Goal: Task Accomplishment & Management: Complete application form

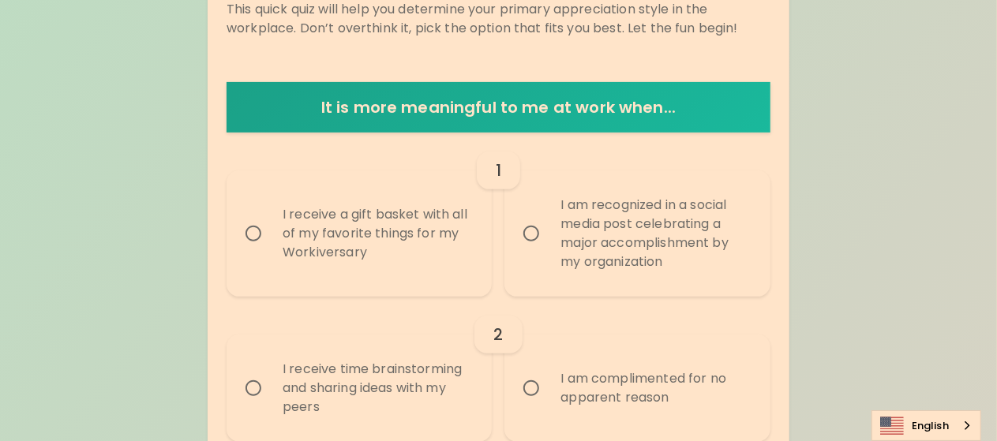
scroll to position [266, 0]
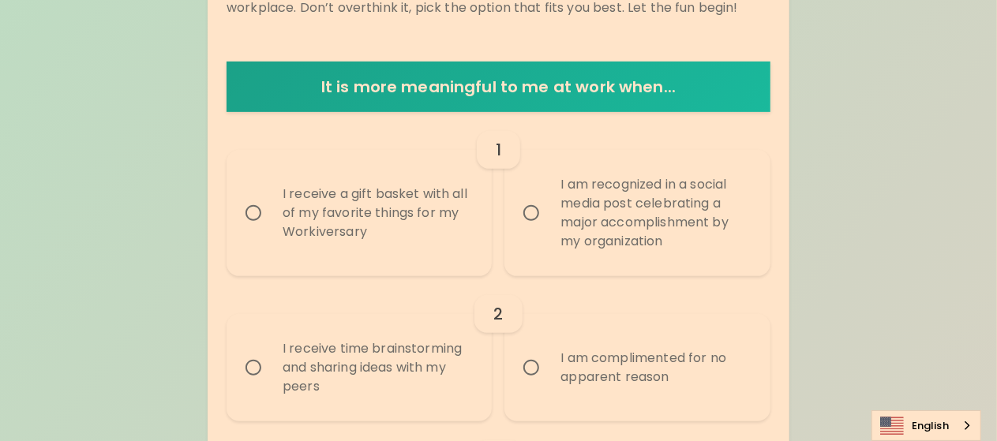
click at [442, 238] on div "I receive a gift basket with all of my favorite things for my Workiversary" at bounding box center [376, 213] width 213 height 95
click at [270, 230] on input "I receive a gift basket with all of my favorite things for my Workiversary" at bounding box center [253, 213] width 33 height 33
radio input "true"
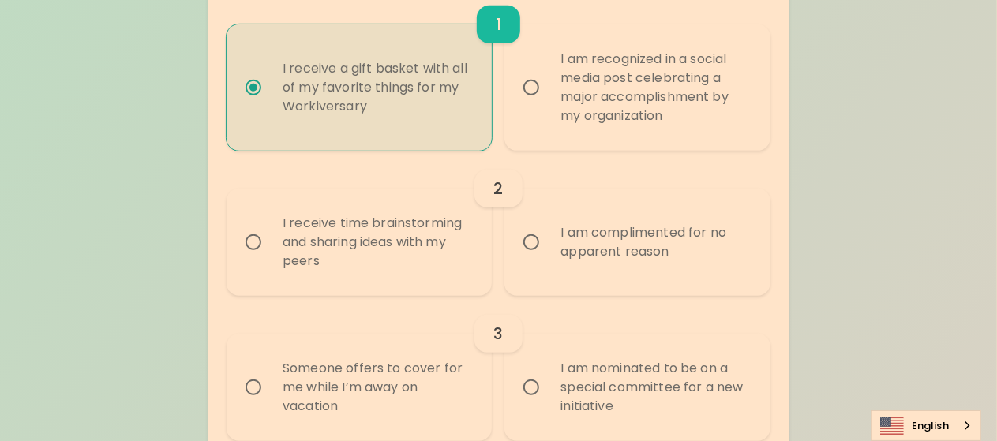
scroll to position [392, 0]
click at [399, 256] on div "I receive time brainstorming and sharing ideas with my peers" at bounding box center [376, 241] width 213 height 95
click at [270, 256] on input "I receive time brainstorming and sharing ideas with my peers" at bounding box center [253, 241] width 33 height 33
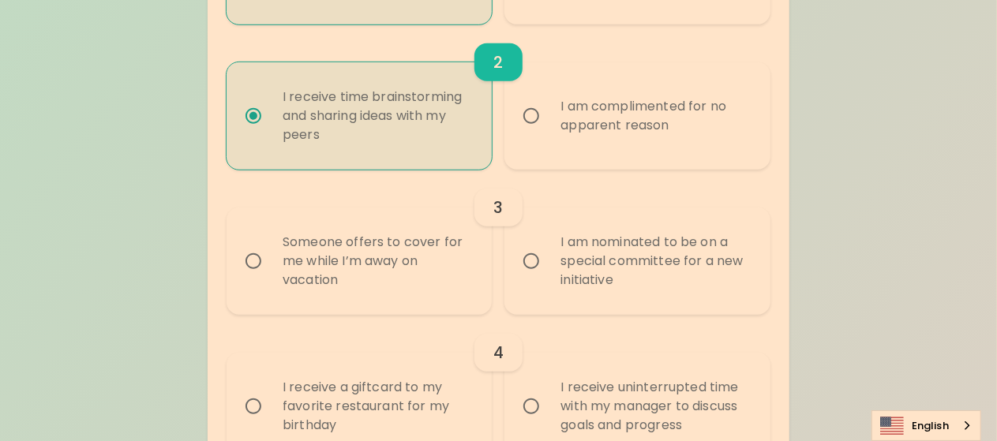
scroll to position [519, 0]
radio input "true"
click at [442, 269] on div "Someone offers to cover for me while I’m away on vacation" at bounding box center [376, 260] width 213 height 95
click at [270, 269] on input "Someone offers to cover for me while I’m away on vacation" at bounding box center [253, 260] width 33 height 33
radio input "false"
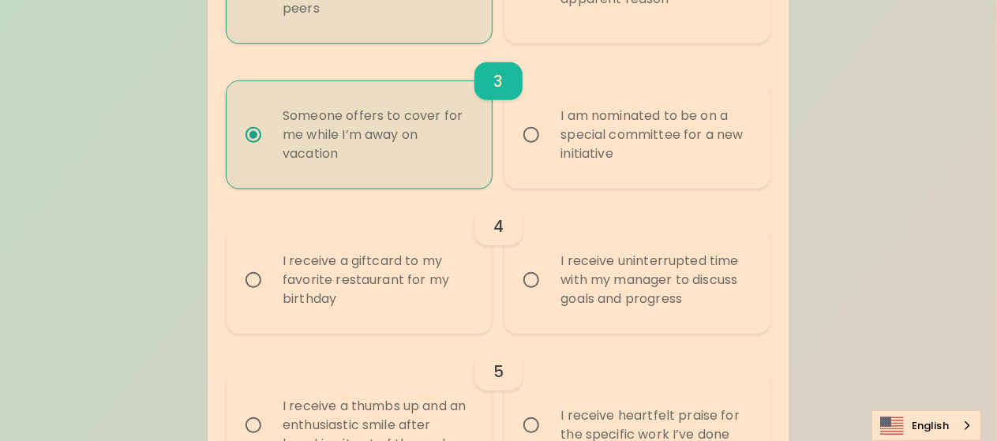
scroll to position [645, 0]
radio input "true"
click at [412, 279] on div "I receive a giftcard to my favorite restaurant for my birthday" at bounding box center [376, 279] width 213 height 95
click at [270, 279] on input "I receive a giftcard to my favorite restaurant for my birthday" at bounding box center [253, 279] width 33 height 33
radio input "false"
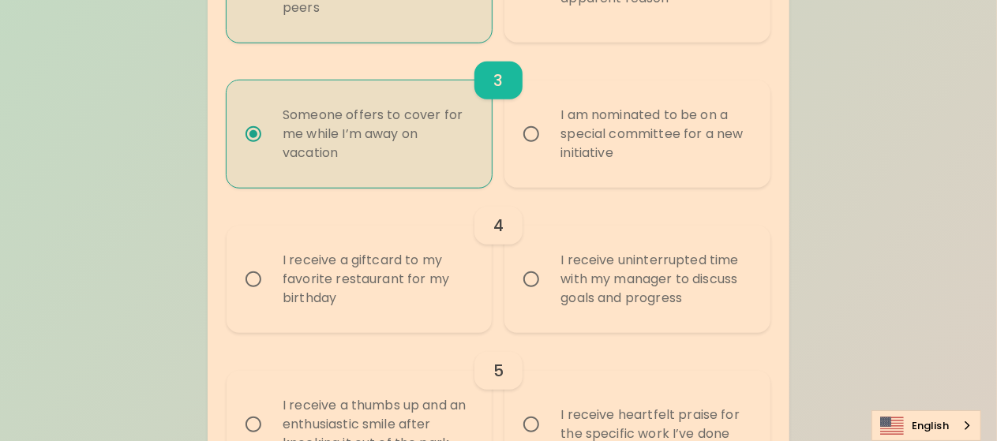
radio input "false"
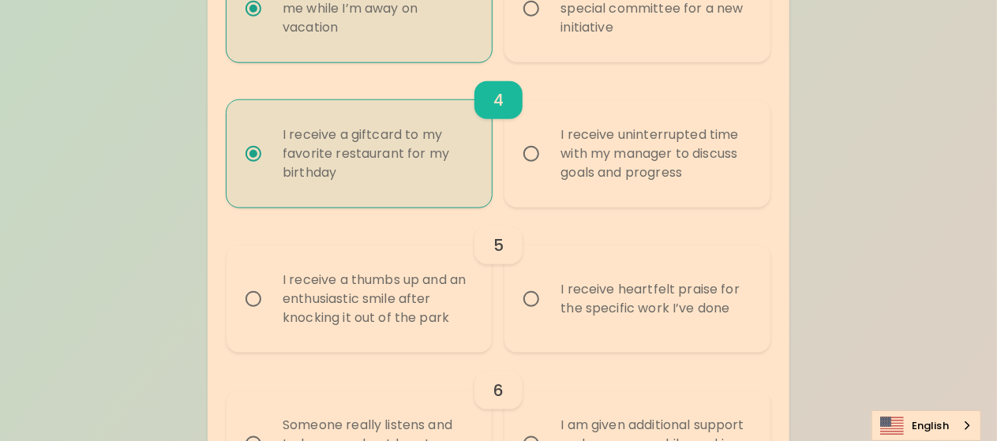
scroll to position [771, 0]
radio input "true"
click at [404, 304] on div "I receive a thumbs up and an enthusiastic smile after knocking it out of the pa…" at bounding box center [376, 298] width 213 height 95
click at [270, 304] on input "I receive a thumbs up and an enthusiastic smile after knocking it out of the pa…" at bounding box center [253, 298] width 33 height 33
radio input "false"
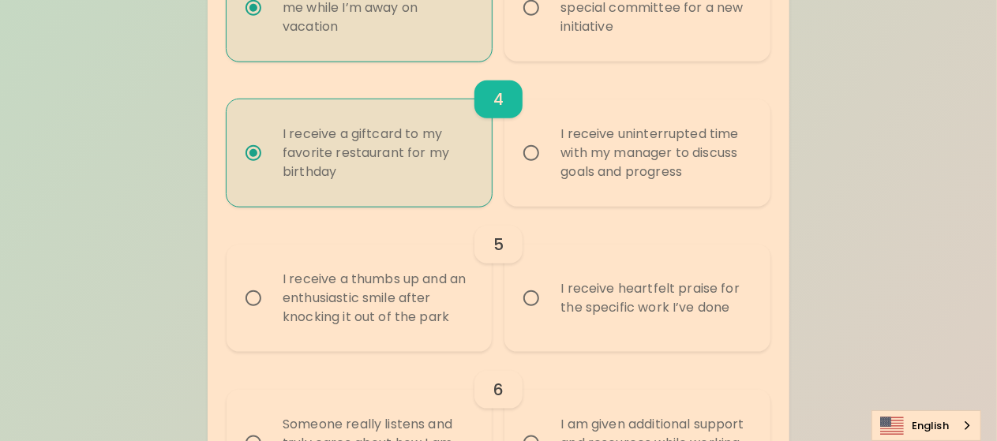
radio input "false"
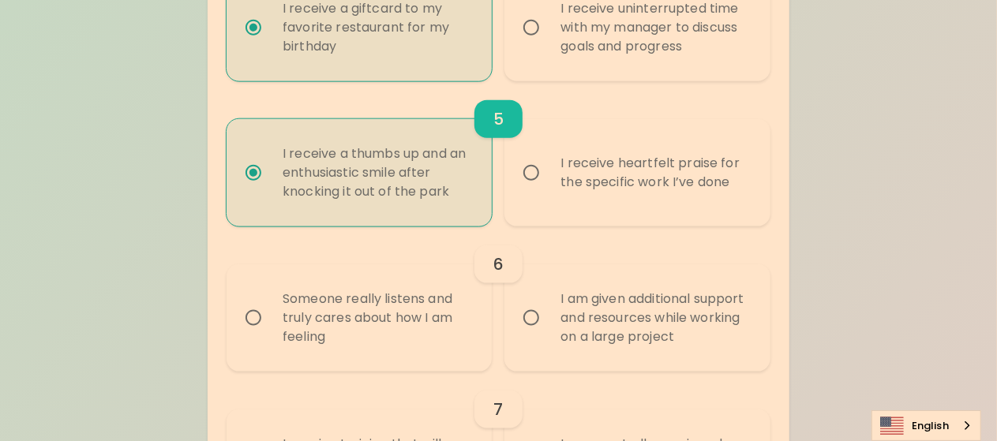
scroll to position [897, 0]
radio input "true"
click at [418, 349] on div "Someone really listens and truly cares about how I am feeling" at bounding box center [376, 317] width 213 height 95
click at [270, 334] on input "Someone really listens and truly cares about how I am feeling" at bounding box center [253, 317] width 33 height 33
radio input "false"
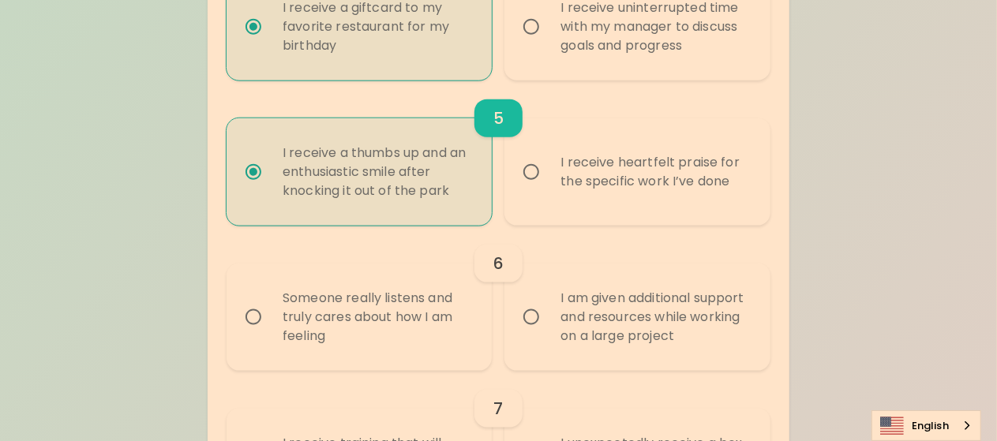
radio input "false"
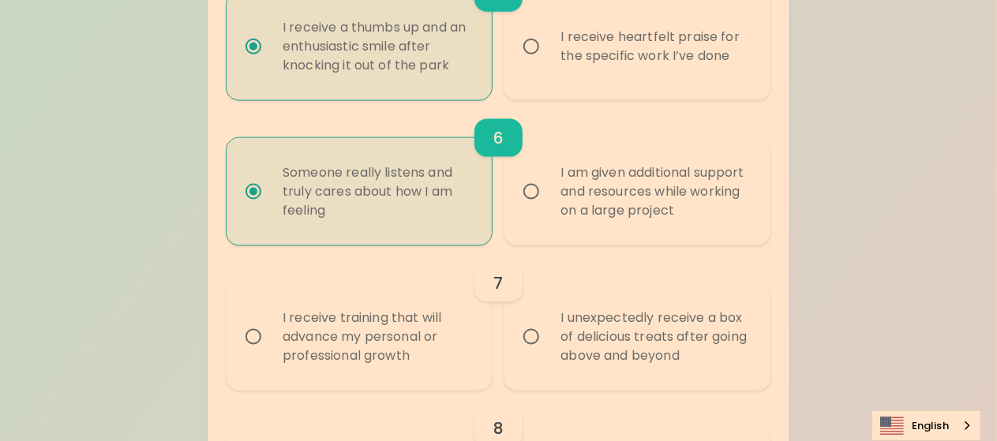
scroll to position [1024, 0]
radio input "true"
click at [423, 350] on div "I receive training that will advance my personal or professional growth" at bounding box center [376, 336] width 213 height 95
click at [270, 350] on input "I receive training that will advance my personal or professional growth" at bounding box center [253, 336] width 33 height 33
radio input "false"
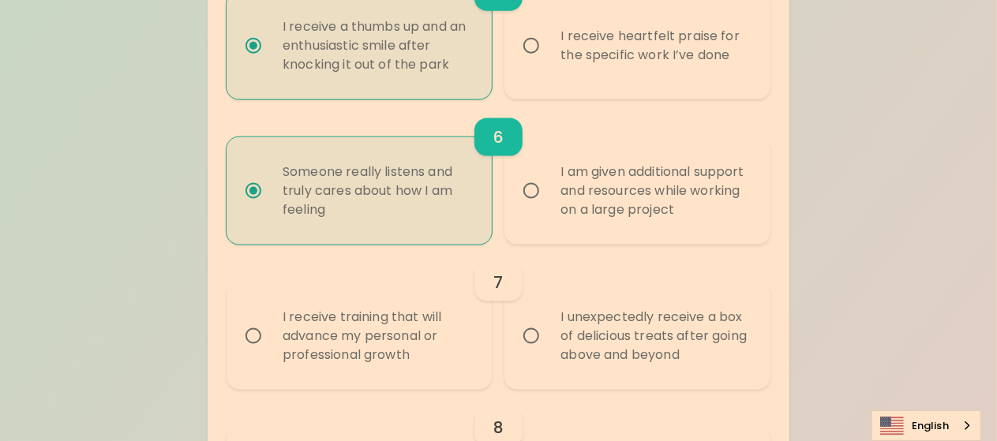
radio input "false"
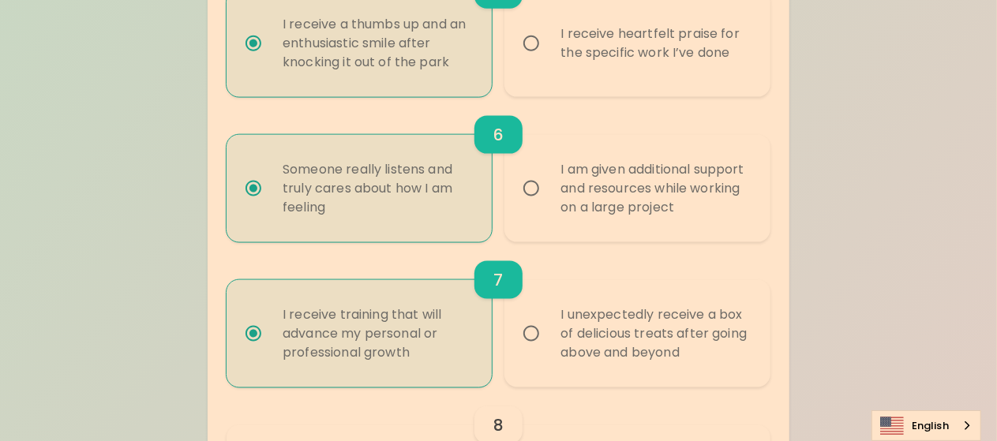
scroll to position [1368, 0]
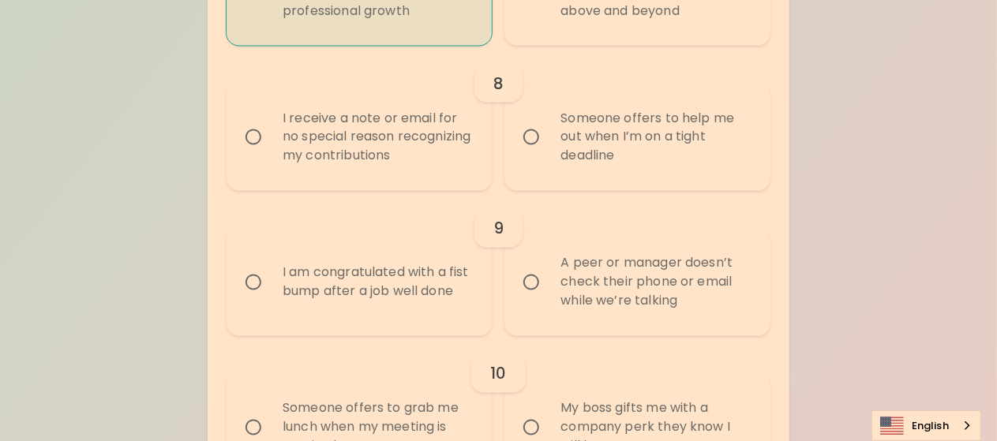
radio input "true"
click at [529, 155] on label "Someone offers to help me out when I’m on a tight deadline" at bounding box center [628, 137] width 265 height 107
click at [529, 154] on input "Someone offers to help me out when I’m on a tight deadline" at bounding box center [531, 137] width 33 height 33
radio input "false"
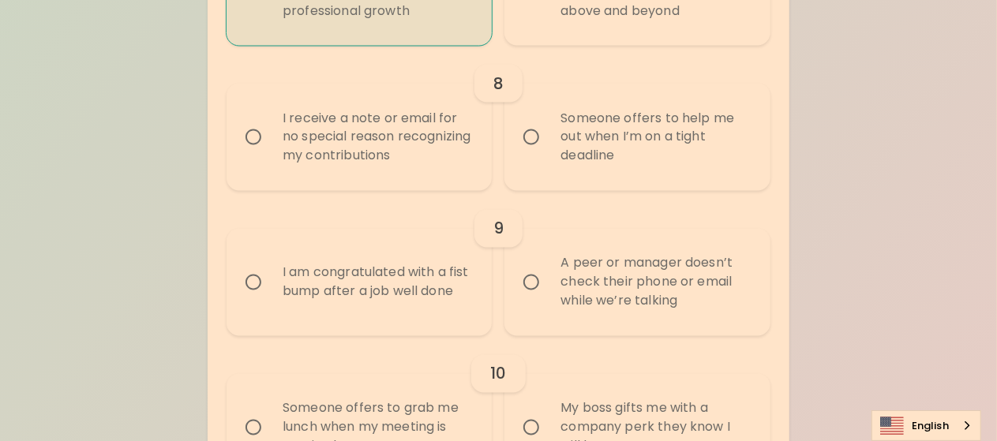
radio input "false"
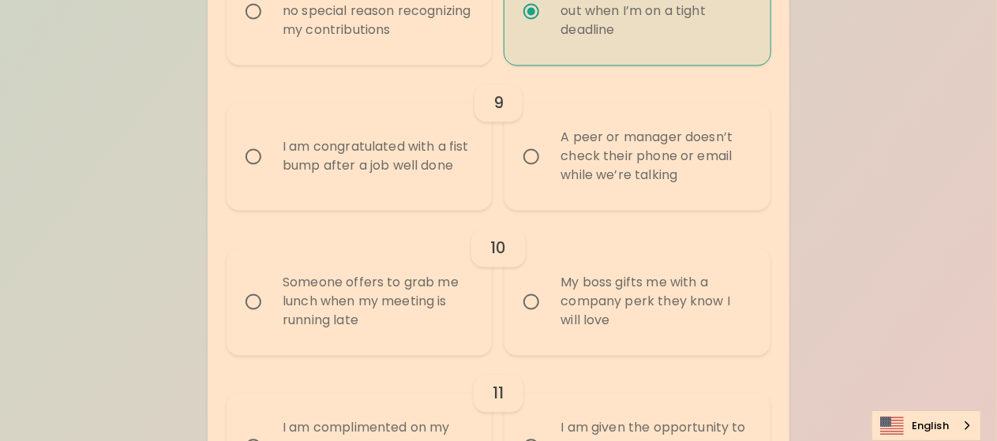
scroll to position [1494, 0]
radio input "true"
click at [311, 180] on div "I am congratulated with a fist bump after a job well done" at bounding box center [376, 156] width 213 height 76
click at [270, 173] on input "I am congratulated with a fist bump after a job well done" at bounding box center [253, 156] width 33 height 33
radio input "false"
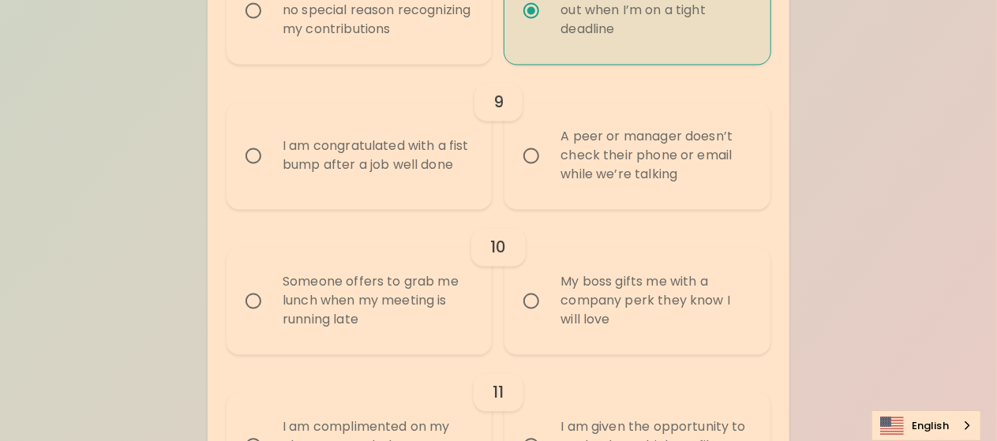
radio input "false"
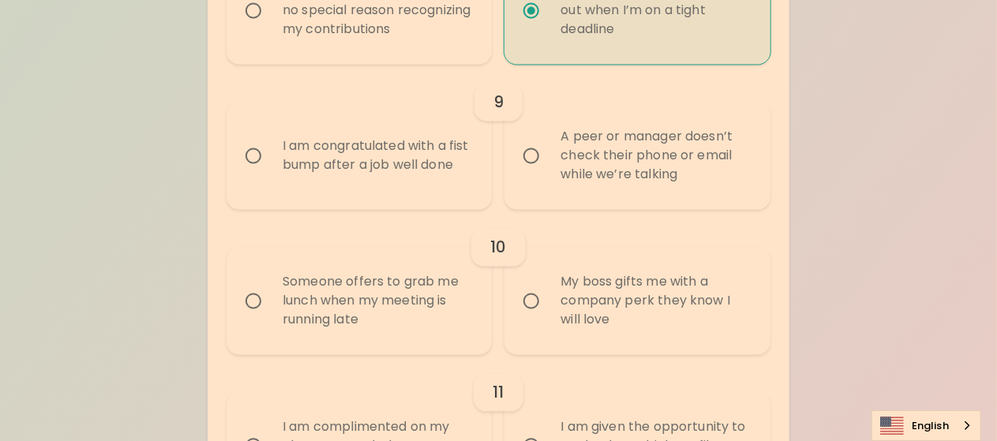
radio input "false"
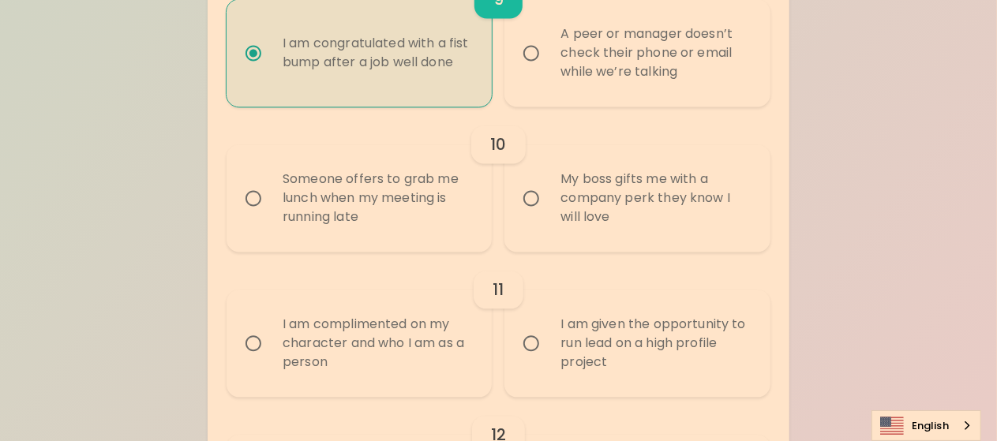
scroll to position [1621, 0]
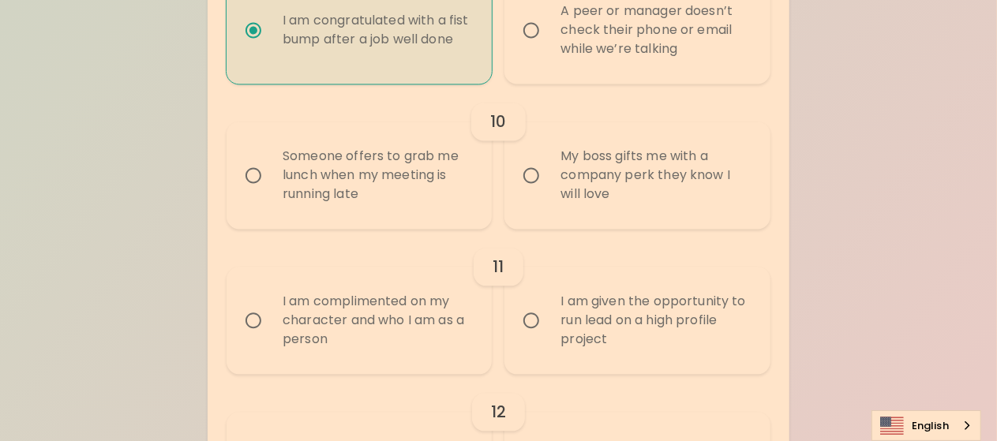
radio input "true"
click at [523, 193] on label "My boss gifts me with a company perk they know I will love" at bounding box center [628, 175] width 265 height 107
click at [523, 192] on input "My boss gifts me with a company perk they know I will love" at bounding box center [531, 175] width 33 height 33
radio input "false"
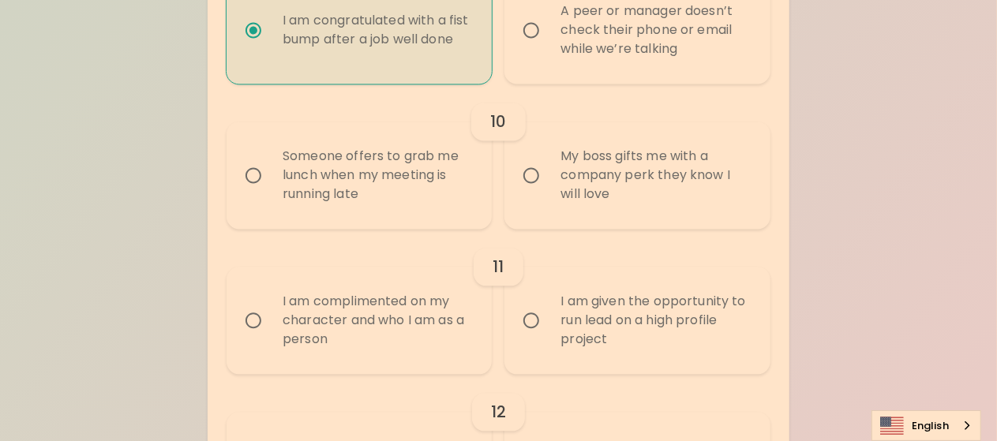
radio input "false"
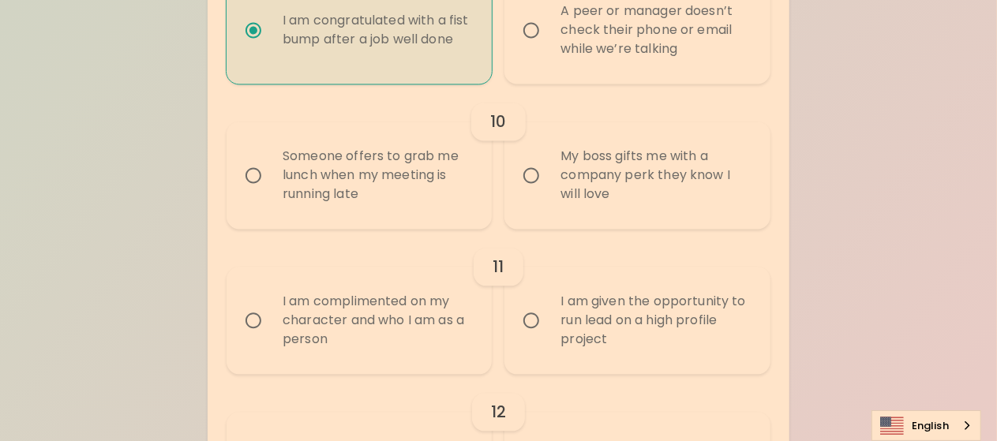
radio input "false"
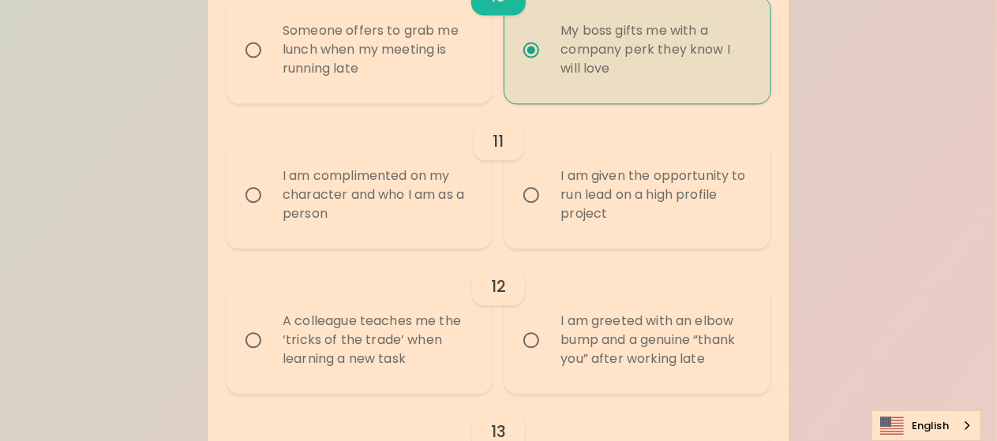
scroll to position [1747, 0]
radio input "true"
click at [360, 214] on div "I am complimented on my character and who I am as a person" at bounding box center [376, 194] width 213 height 95
click at [270, 211] on input "I am complimented on my character and who I am as a person" at bounding box center [253, 194] width 33 height 33
radio input "false"
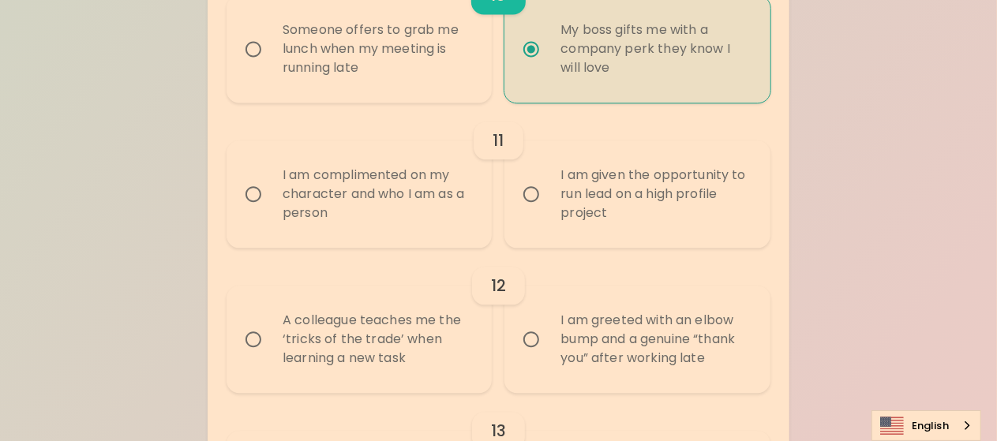
radio input "false"
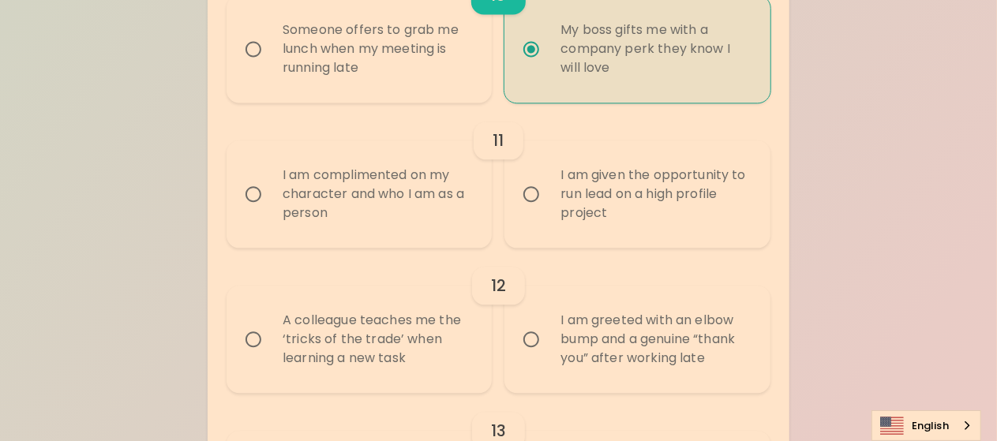
radio input "false"
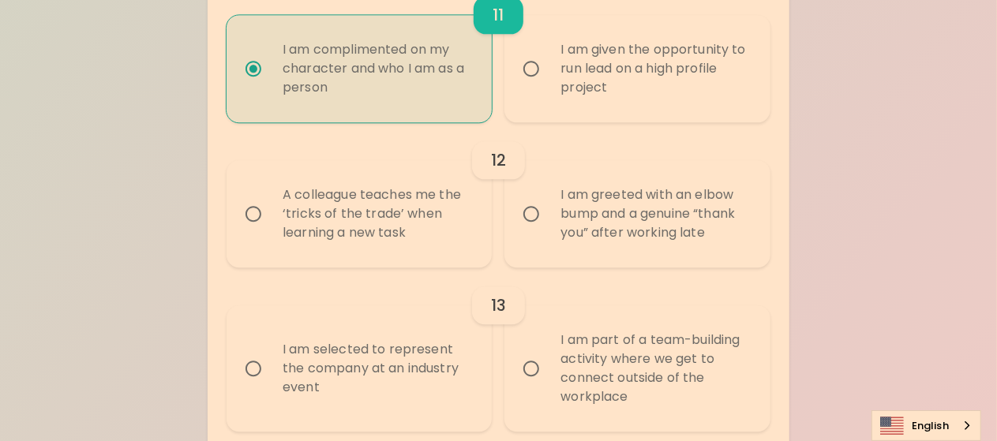
scroll to position [1873, 0]
radio input "true"
click at [362, 231] on div "A colleague teaches me the ‘tricks of the trade’ when learning a new task" at bounding box center [376, 213] width 213 height 95
click at [270, 230] on input "A colleague teaches me the ‘tricks of the trade’ when learning a new task" at bounding box center [253, 213] width 33 height 33
radio input "false"
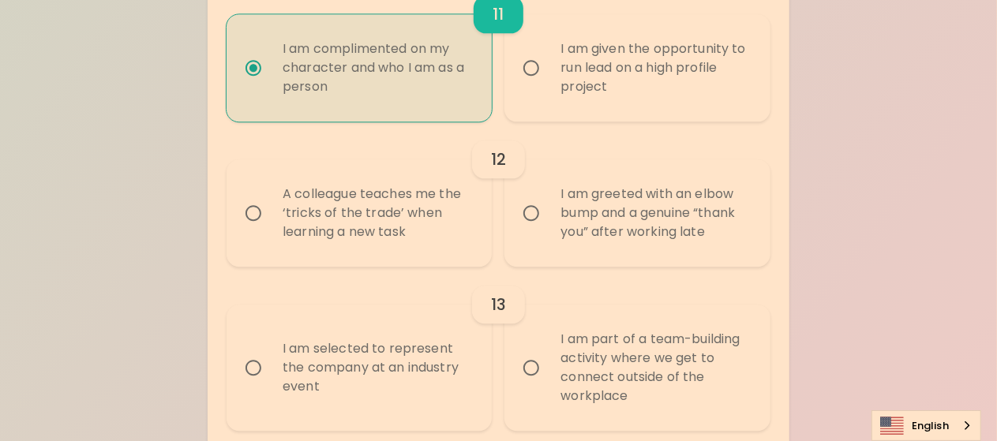
radio input "false"
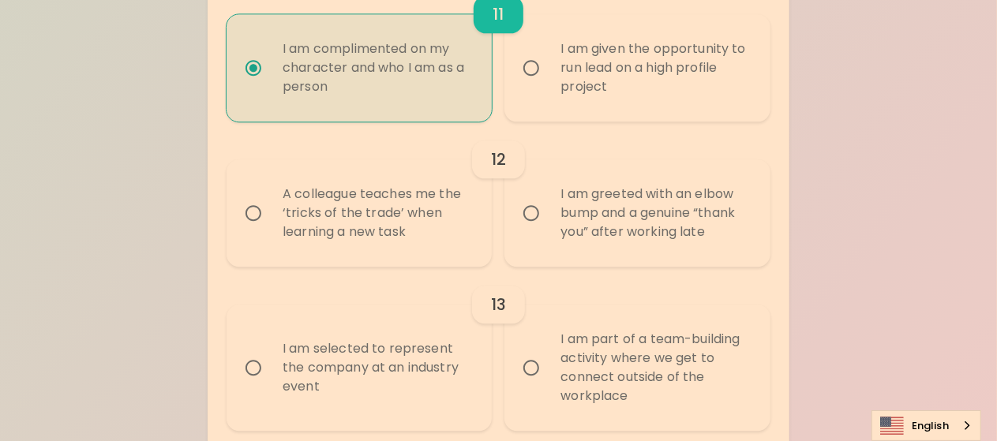
radio input "false"
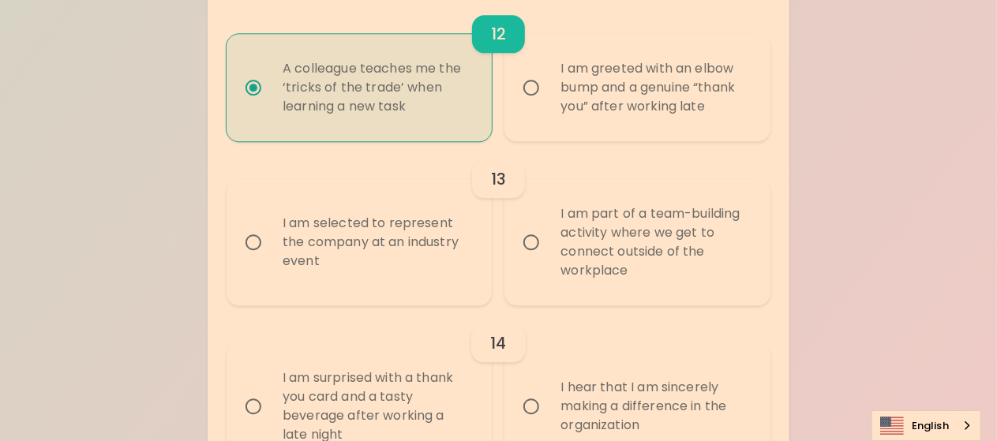
scroll to position [1999, 0]
radio input "true"
click at [749, 263] on div "I am part of a team-building activity where we get to connect outside of the wo…" at bounding box center [654, 242] width 213 height 114
click at [548, 258] on input "I am part of a team-building activity where we get to connect outside of the wo…" at bounding box center [531, 241] width 33 height 33
radio input "false"
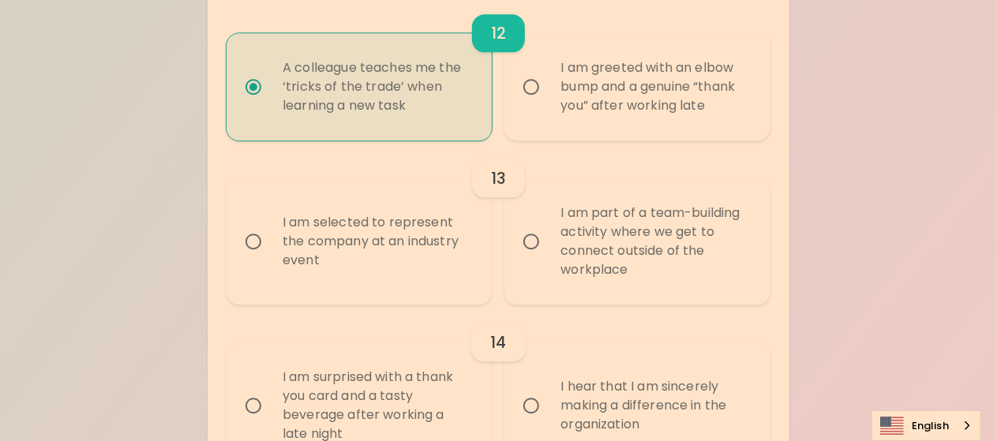
radio input "false"
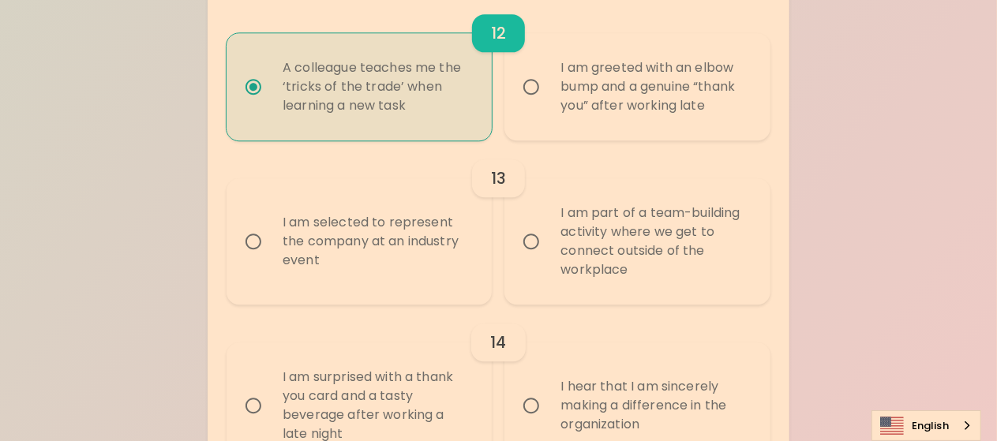
radio input "false"
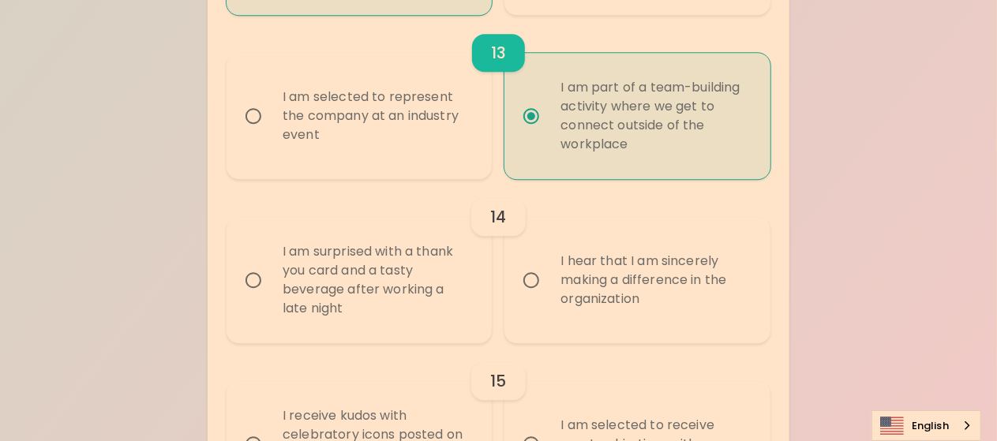
scroll to position [2126, 0]
radio input "true"
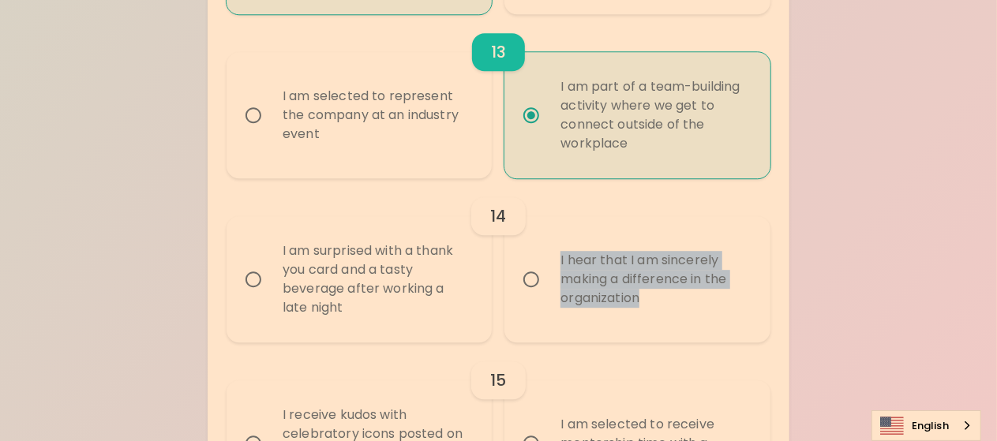
drag, startPoint x: 365, startPoint y: 298, endPoint x: 659, endPoint y: 298, distance: 294.4
click at [659, 298] on div "I am surprised with a thank you card and a tasty beverage after working a late …" at bounding box center [492, 273] width 556 height 139
click at [659, 298] on div "I hear that I am sincerely making a difference in the organization" at bounding box center [654, 279] width 213 height 95
click at [548, 296] on input "I hear that I am sincerely making a difference in the organization" at bounding box center [531, 279] width 33 height 33
radio input "false"
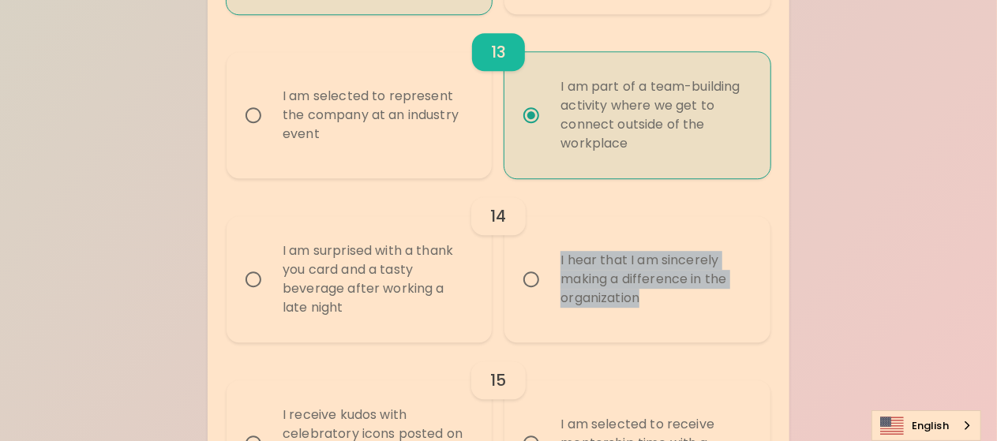
radio input "false"
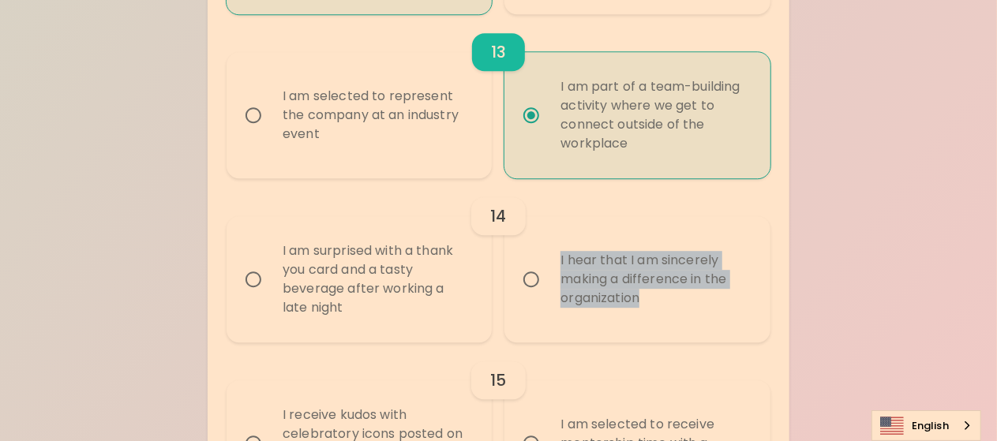
radio input "false"
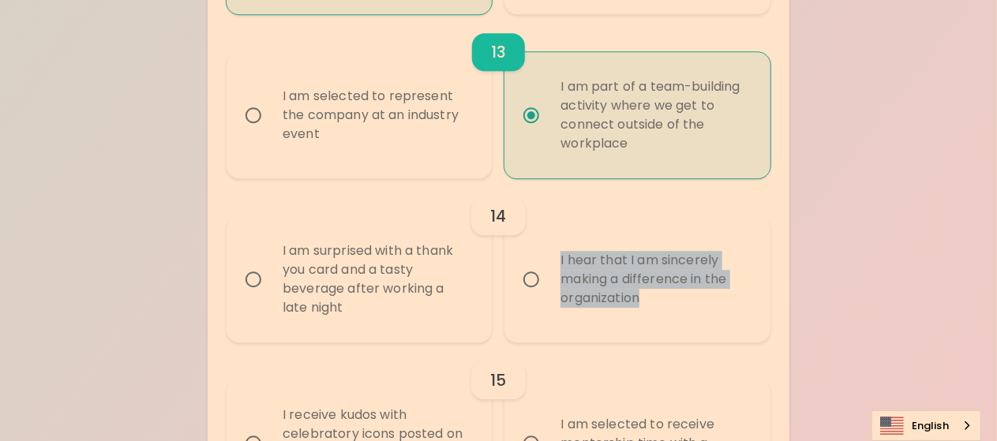
radio input "false"
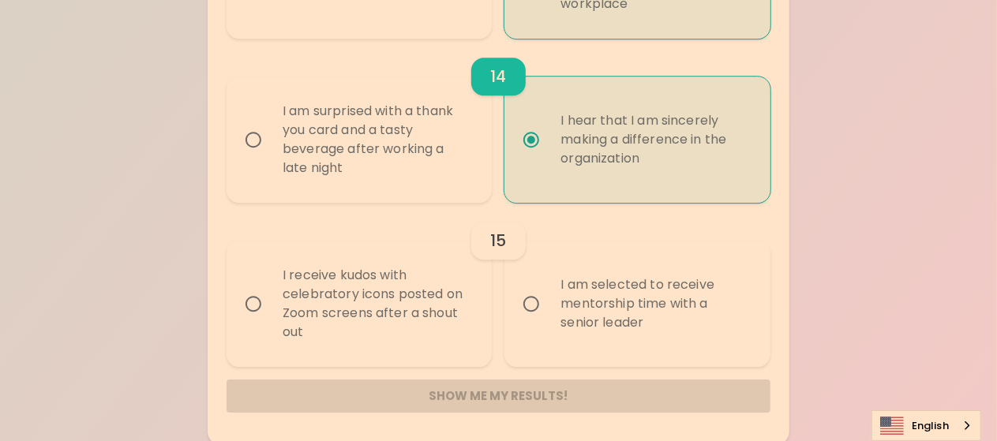
scroll to position [2268, 0]
radio input "true"
click at [649, 340] on div "I am selected to receive mentorship time with a senior leader" at bounding box center [654, 301] width 213 height 95
click at [548, 318] on input "I am selected to receive mentorship time with a senior leader" at bounding box center [531, 301] width 33 height 33
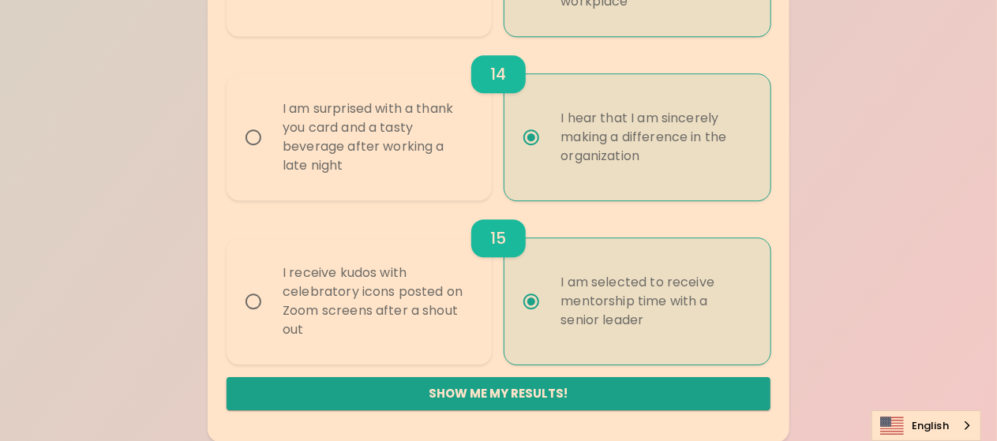
radio input "false"
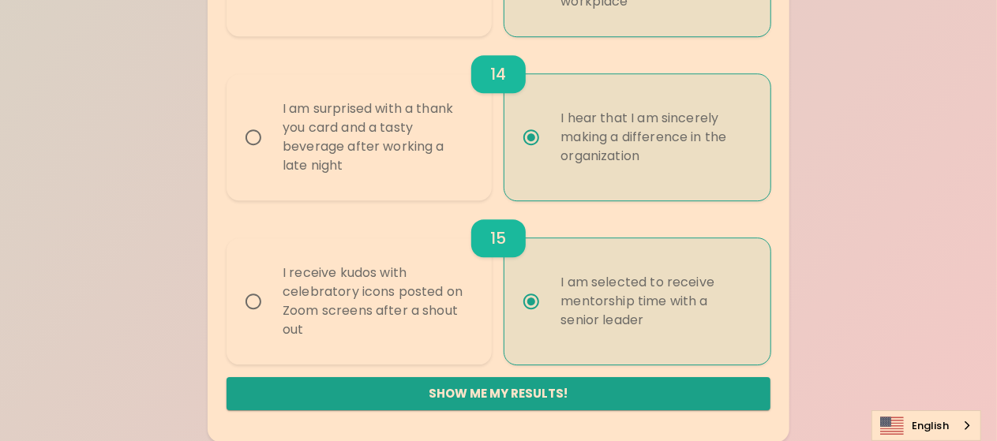
radio input "false"
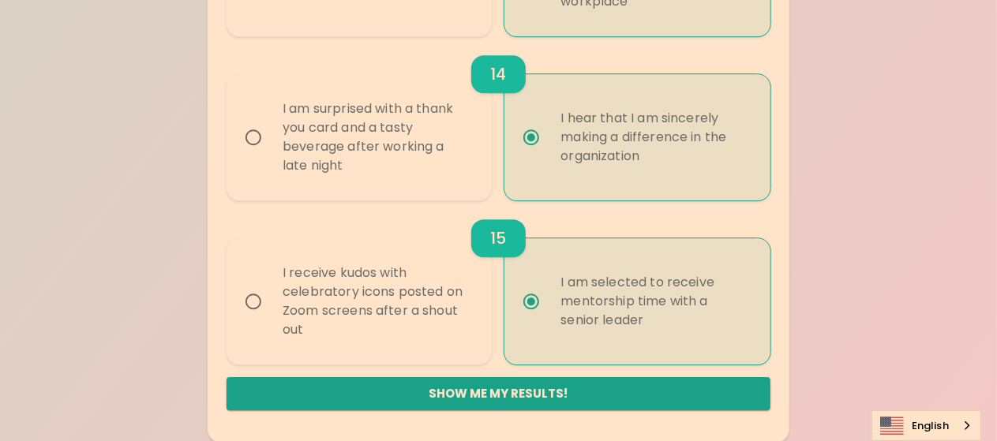
radio input "false"
radio input "true"
click at [495, 396] on button "Show me my results!" at bounding box center [499, 393] width 544 height 33
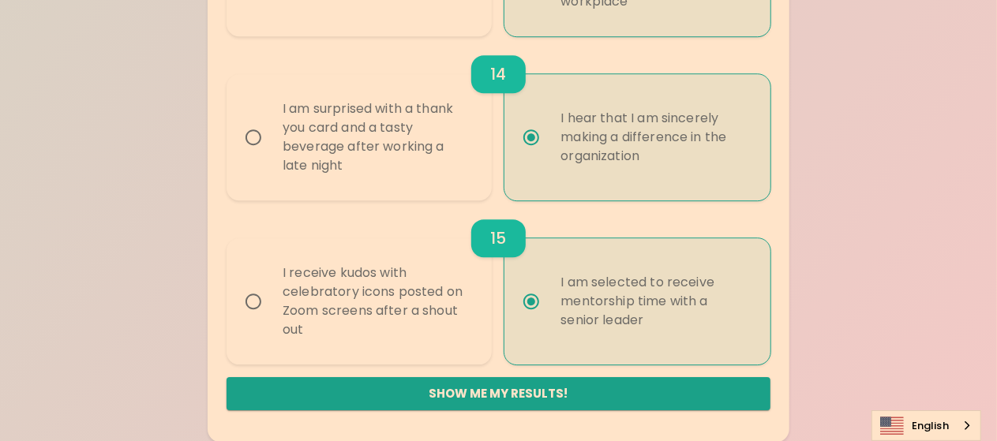
radio input "false"
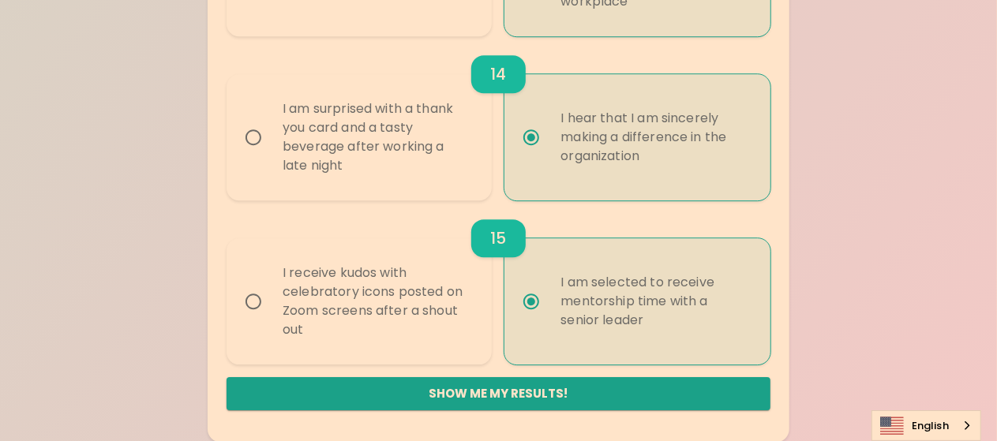
radio input "false"
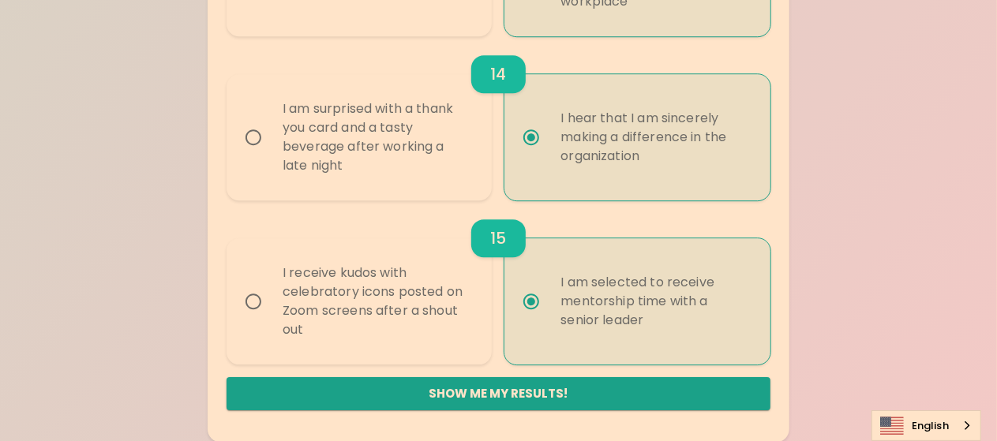
radio input "false"
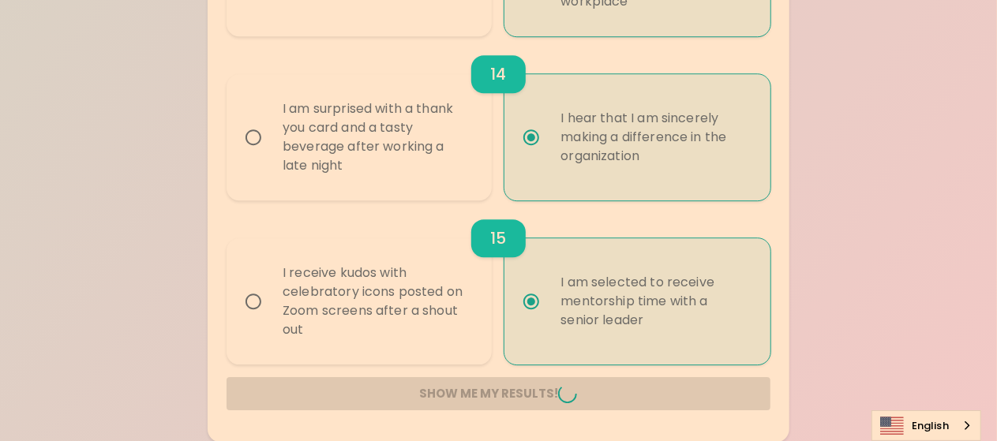
radio input "false"
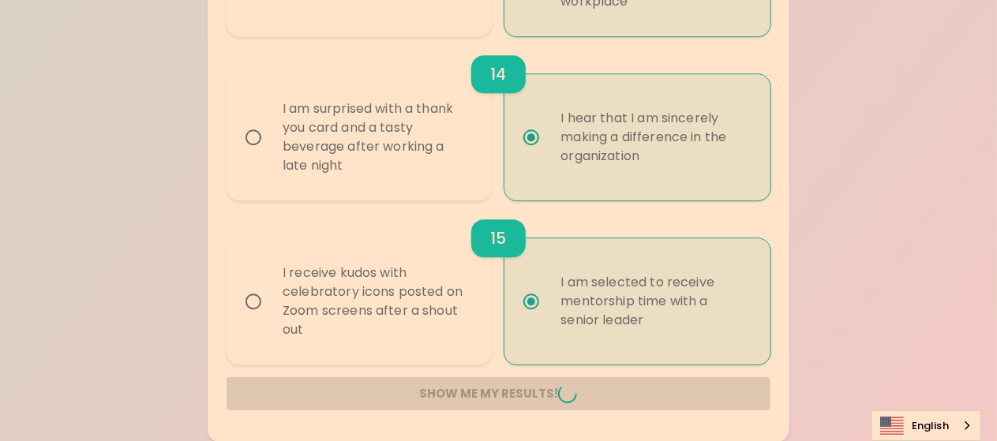
radio input "false"
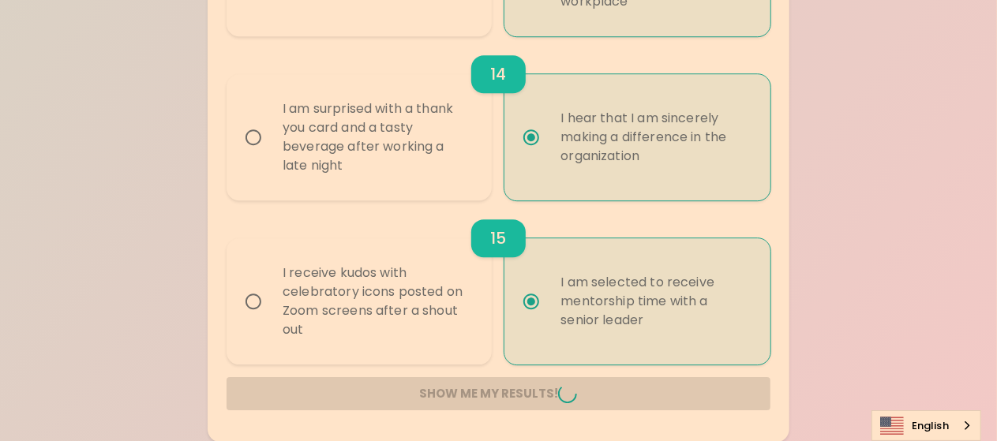
radio input "false"
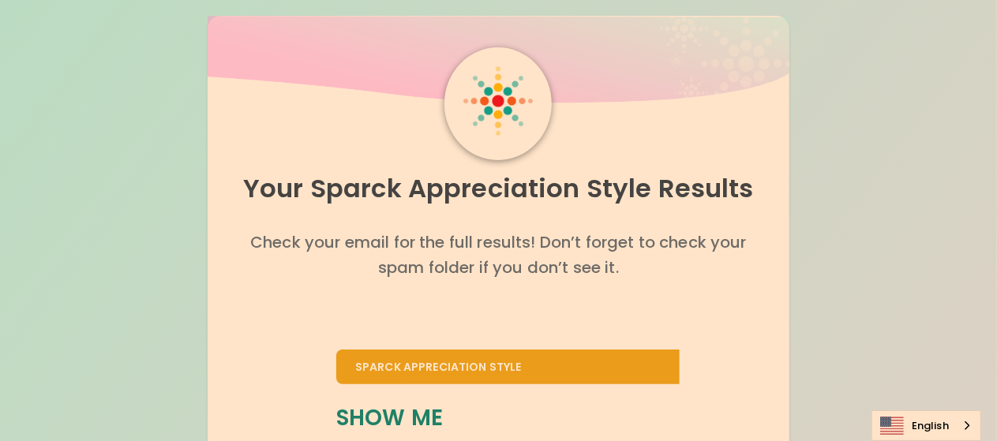
scroll to position [0, 0]
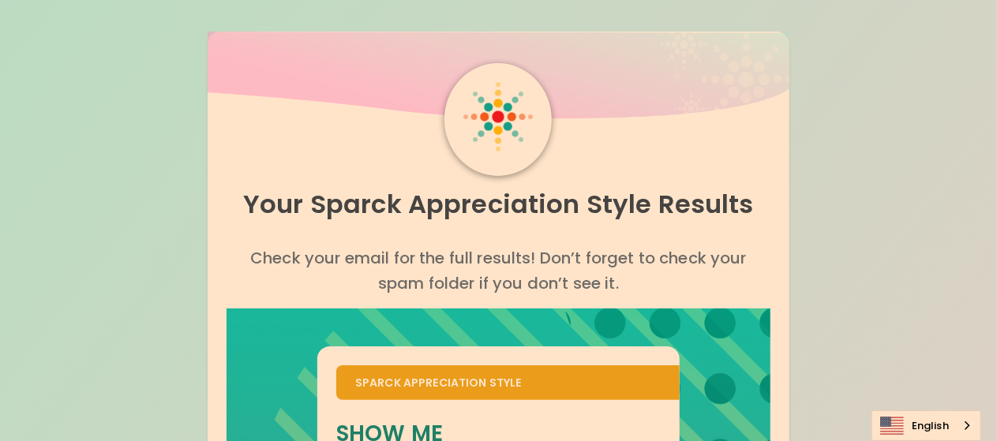
click at [540, 272] on p "Check your email for the full results! Don’t forget to check your spam folder i…" at bounding box center [499, 270] width 544 height 51
